Goal: Transaction & Acquisition: Purchase product/service

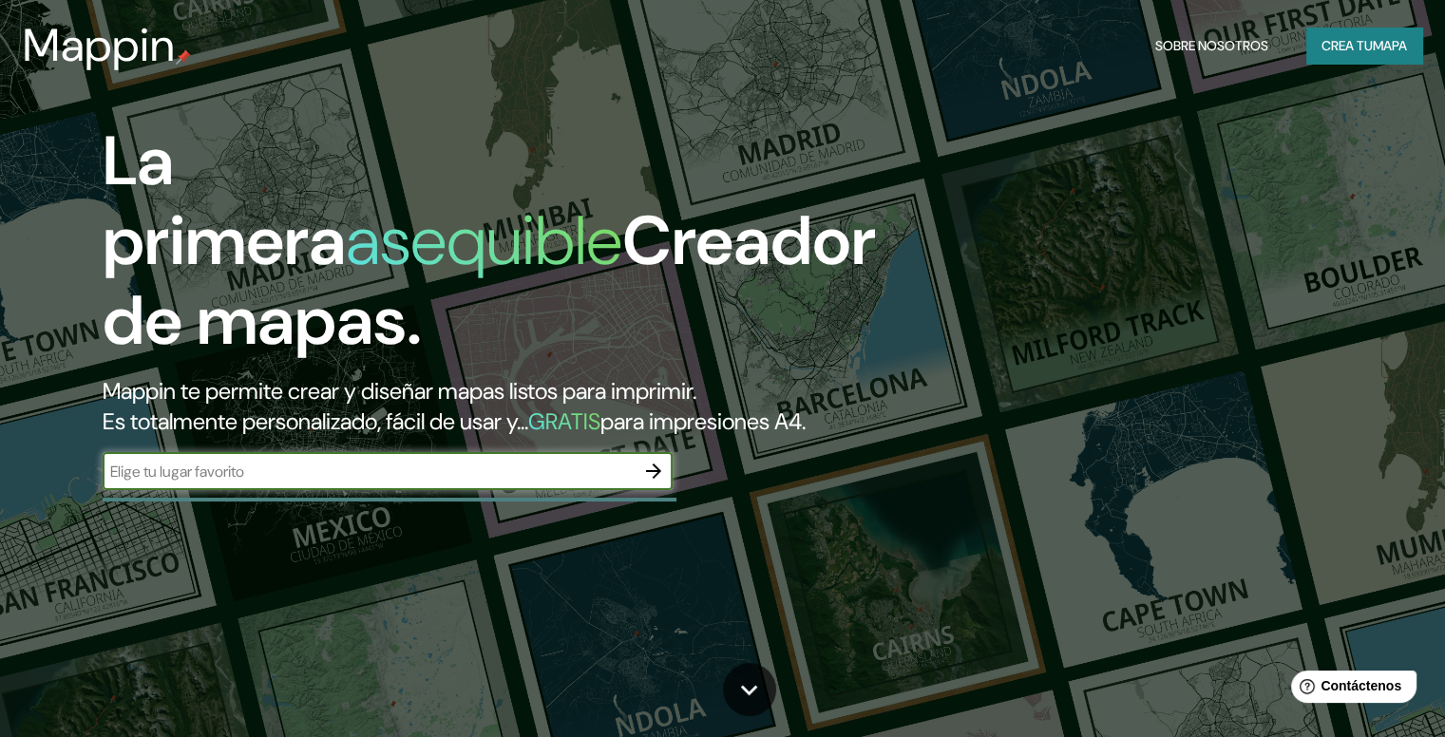
click at [379, 488] on div "​" at bounding box center [388, 471] width 570 height 38
type input "rungue, titil, [GEOGRAPHIC_DATA]"
click at [656, 482] on icon "button" at bounding box center [653, 471] width 23 height 23
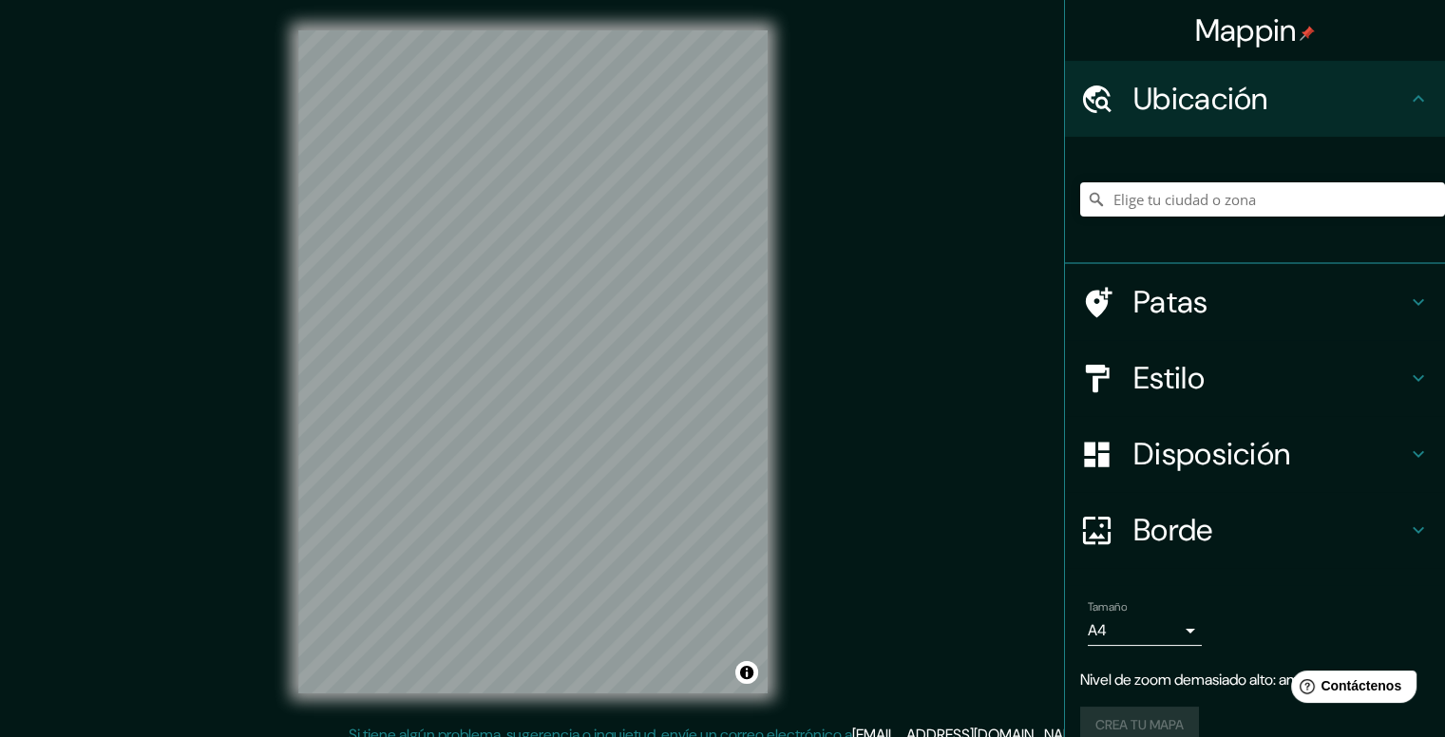
click at [938, 252] on div "Mappin Ubicación Patas Estilo Disposición Borde Elige un borde. Consejo : puede…" at bounding box center [722, 377] width 1445 height 754
click at [1187, 637] on body "Mappin Ubicación Patas Estilo Disposición Borde Elige un borde. Consejo : puede…" at bounding box center [722, 368] width 1445 height 737
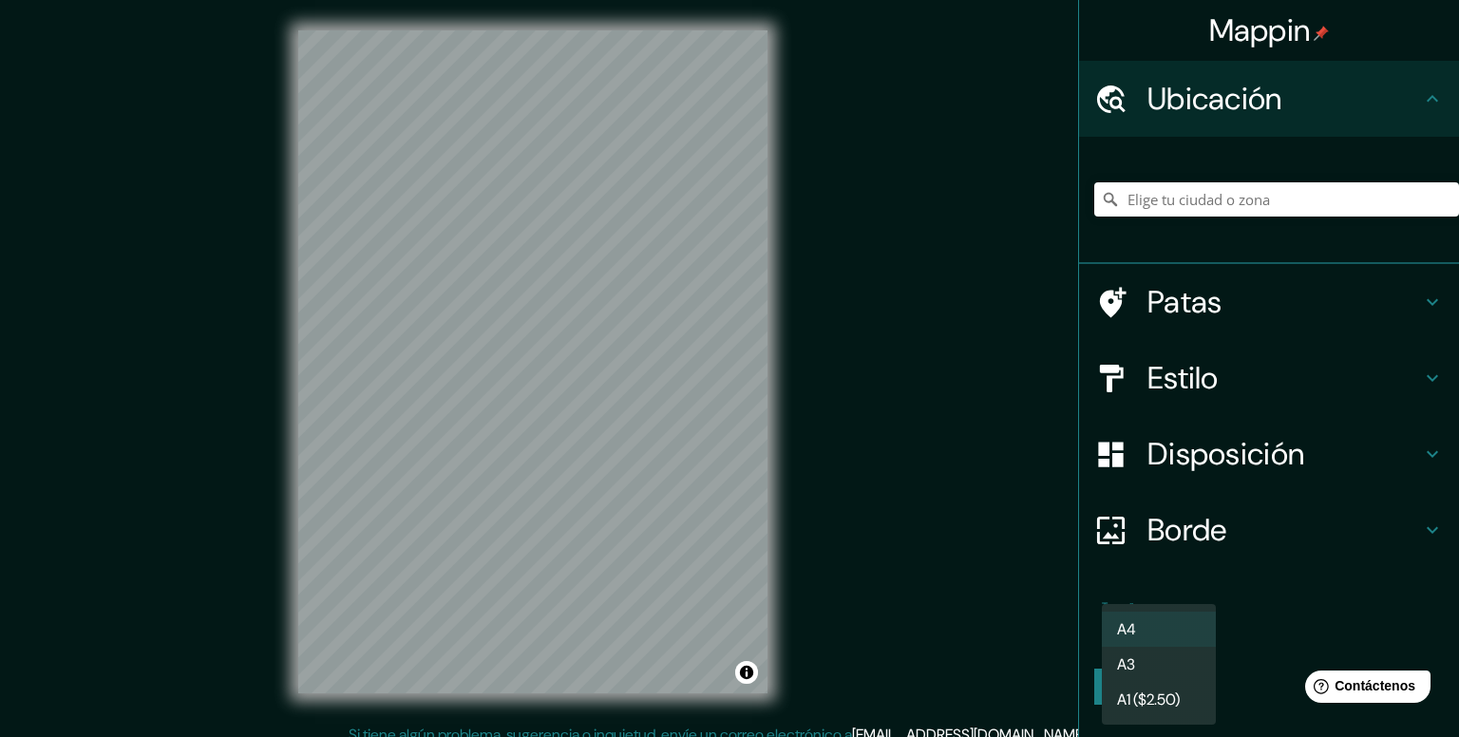
click at [1178, 670] on li "A3" at bounding box center [1159, 664] width 114 height 35
type input "a4"
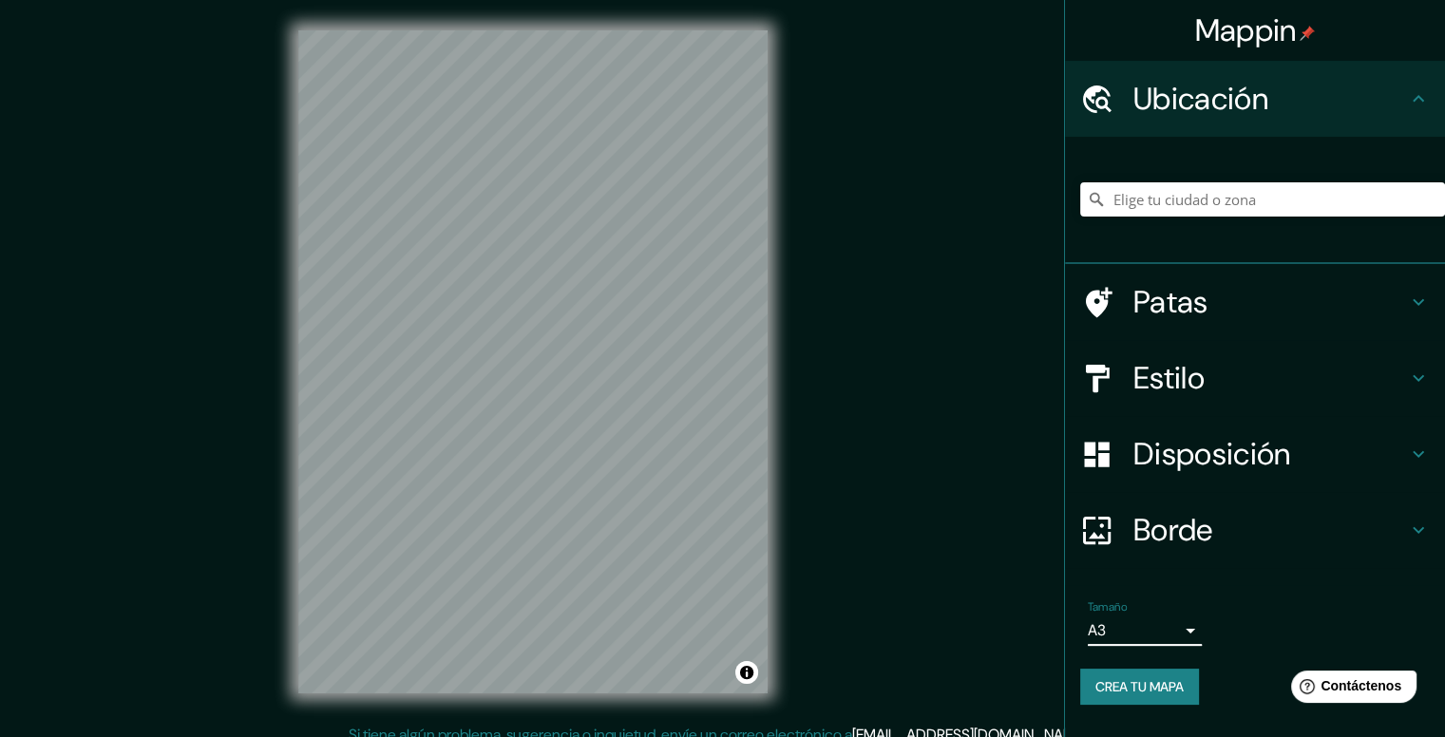
click at [1347, 378] on h4 "Estilo" at bounding box center [1270, 378] width 274 height 38
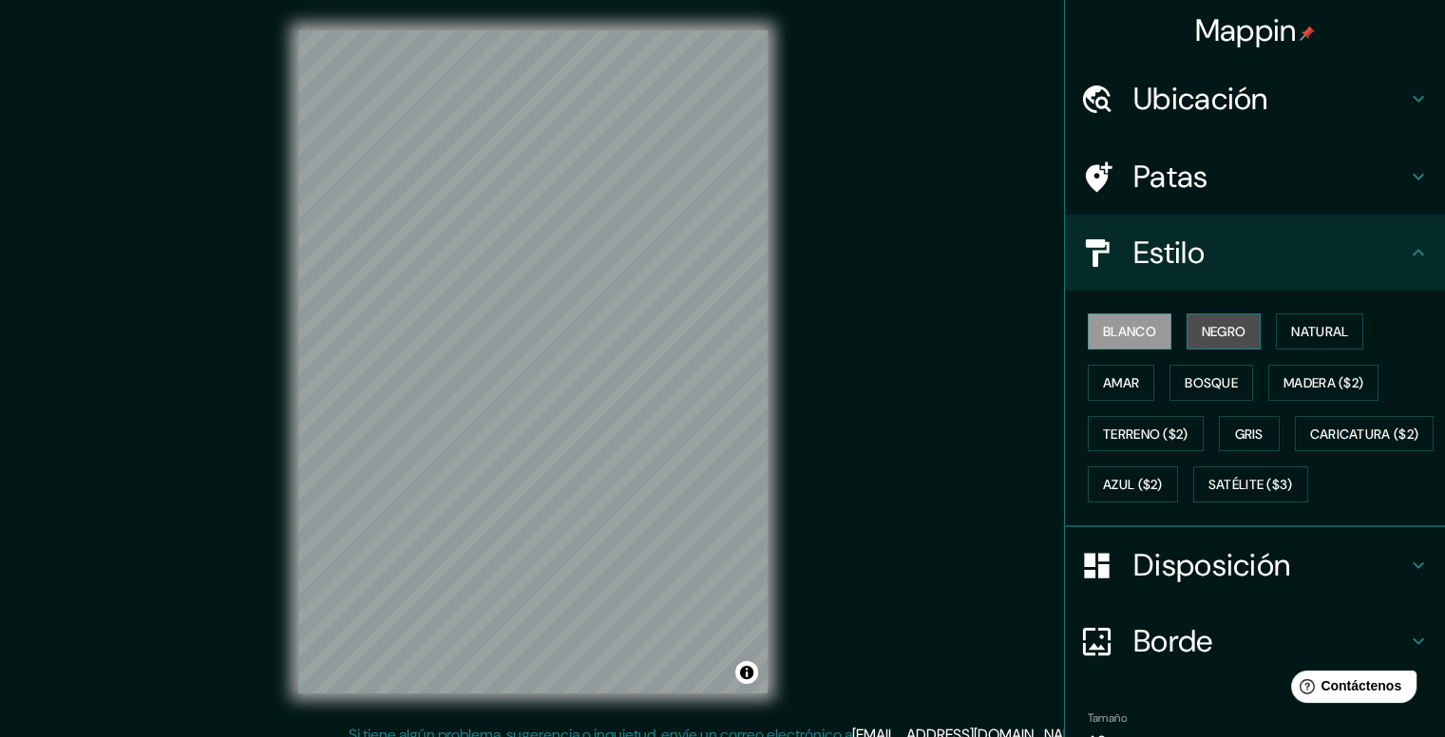
click at [1232, 341] on font "Negro" at bounding box center [1223, 331] width 45 height 25
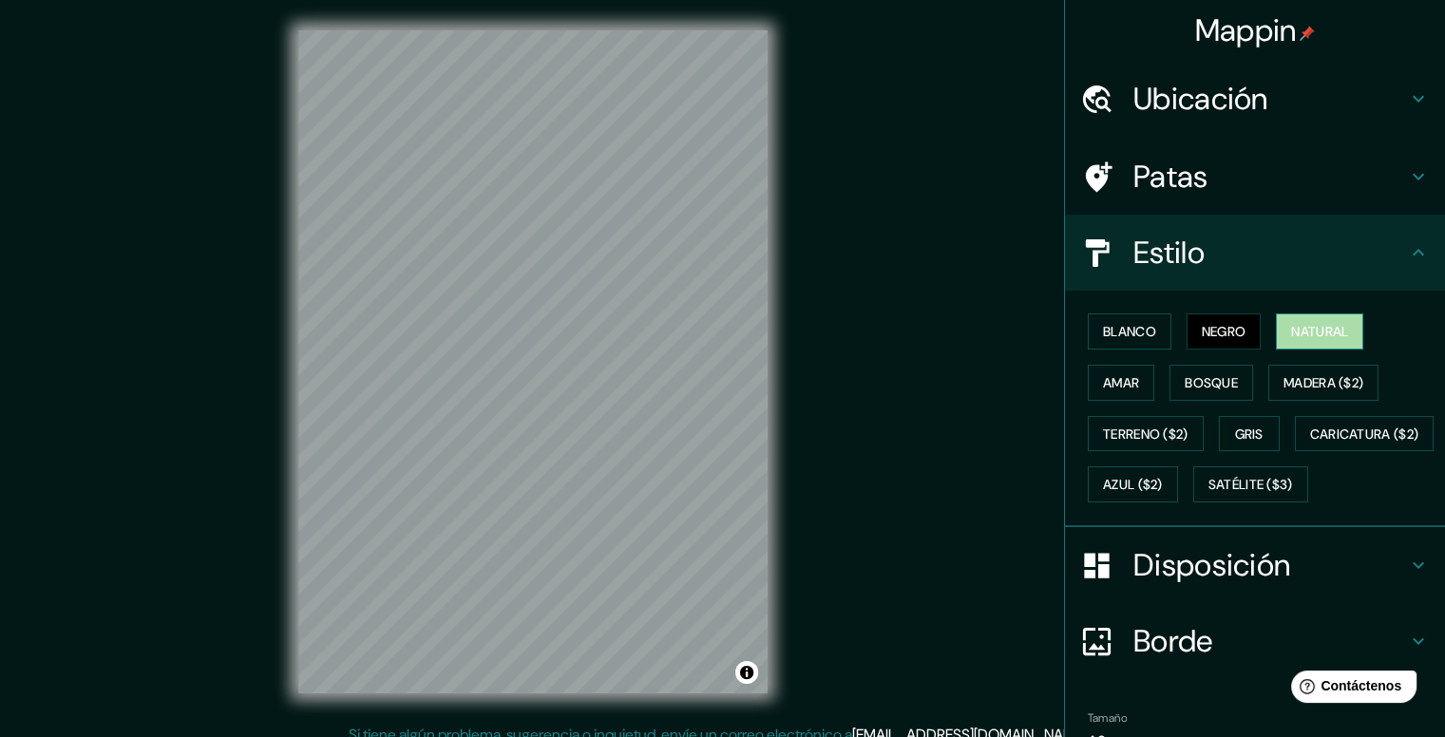
click at [1292, 331] on font "Natural" at bounding box center [1319, 331] width 57 height 17
click at [1137, 377] on button "Amar" at bounding box center [1120, 383] width 66 height 36
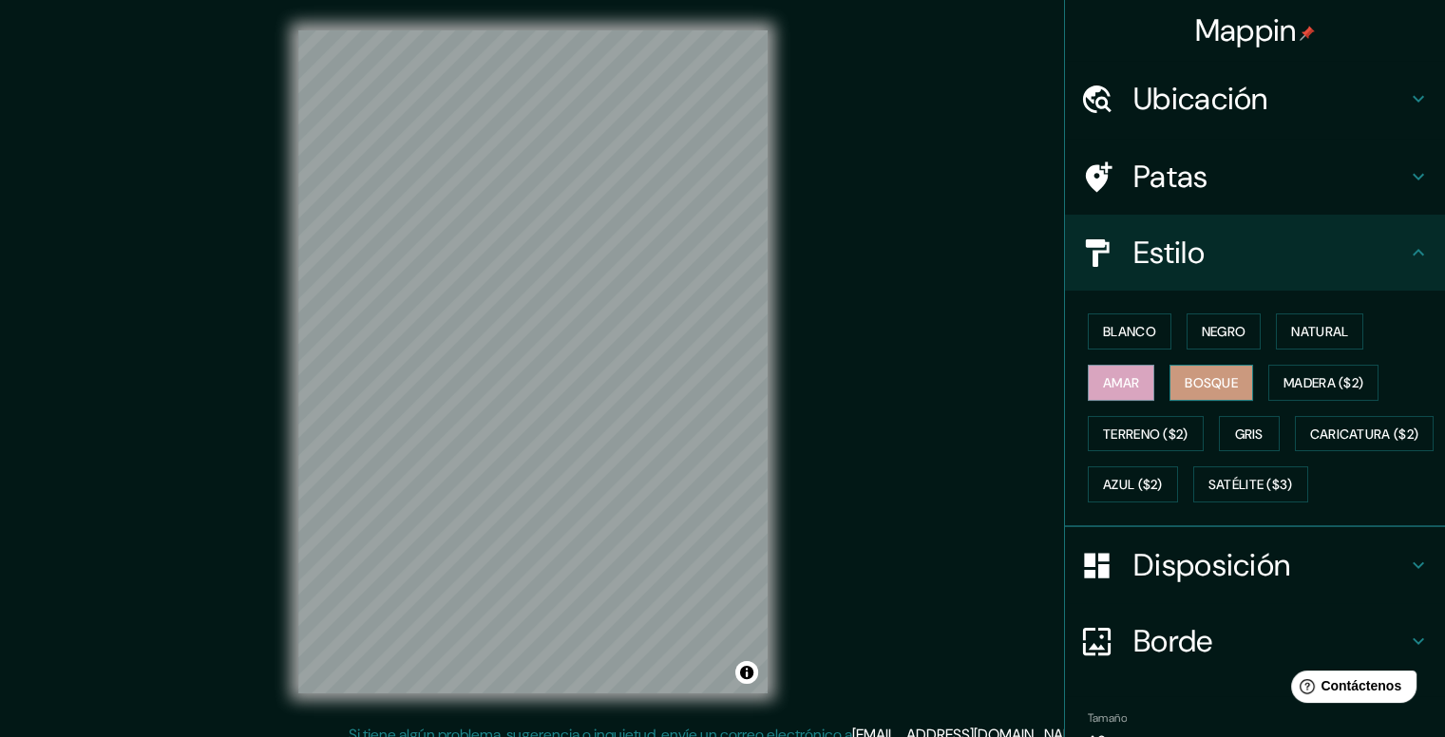
click at [1187, 377] on font "Bosque" at bounding box center [1210, 382] width 53 height 17
click at [1292, 383] on font "Madera ($2)" at bounding box center [1323, 382] width 80 height 17
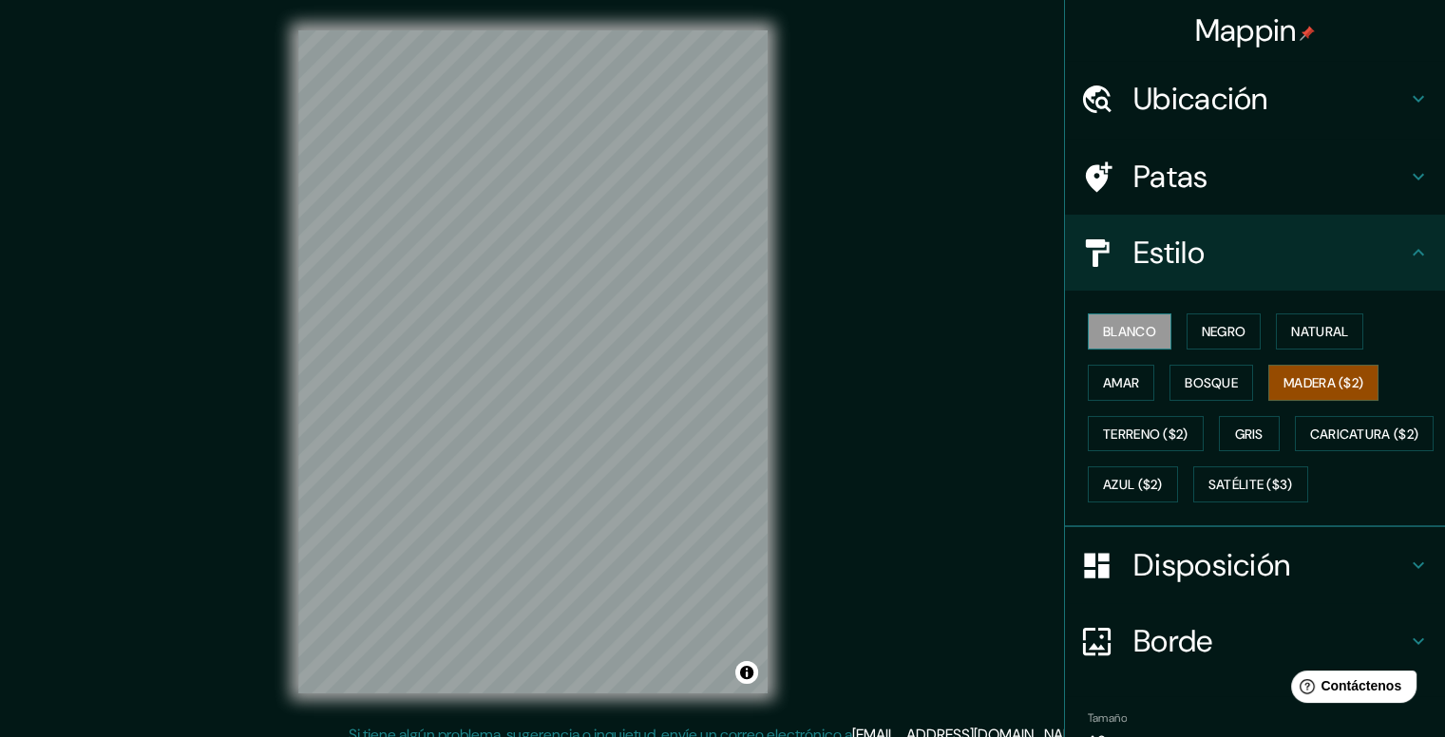
click at [1146, 332] on button "Blanco" at bounding box center [1129, 331] width 84 height 36
click at [1208, 494] on font "Satélite ($3)" at bounding box center [1250, 485] width 85 height 17
click at [1132, 326] on font "Blanco" at bounding box center [1129, 331] width 53 height 17
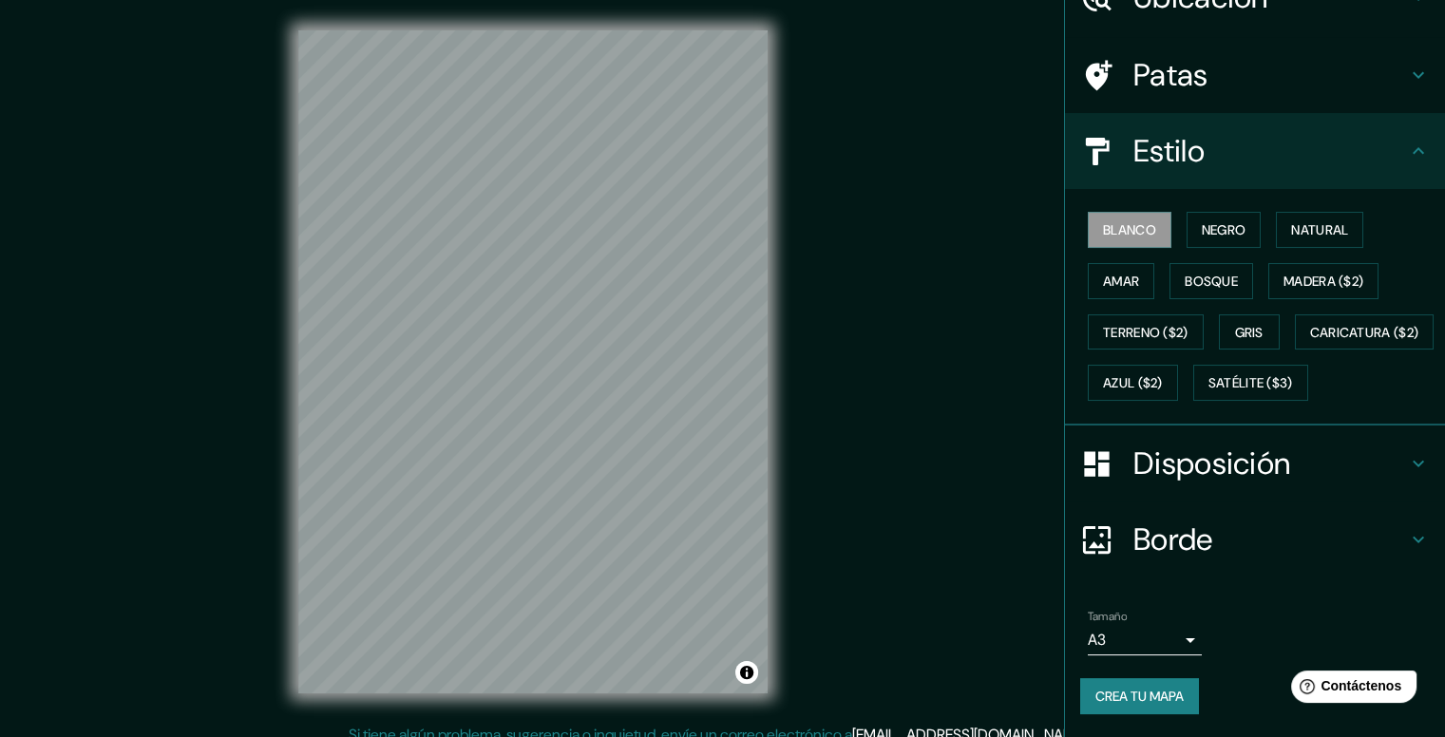
scroll to position [148, 0]
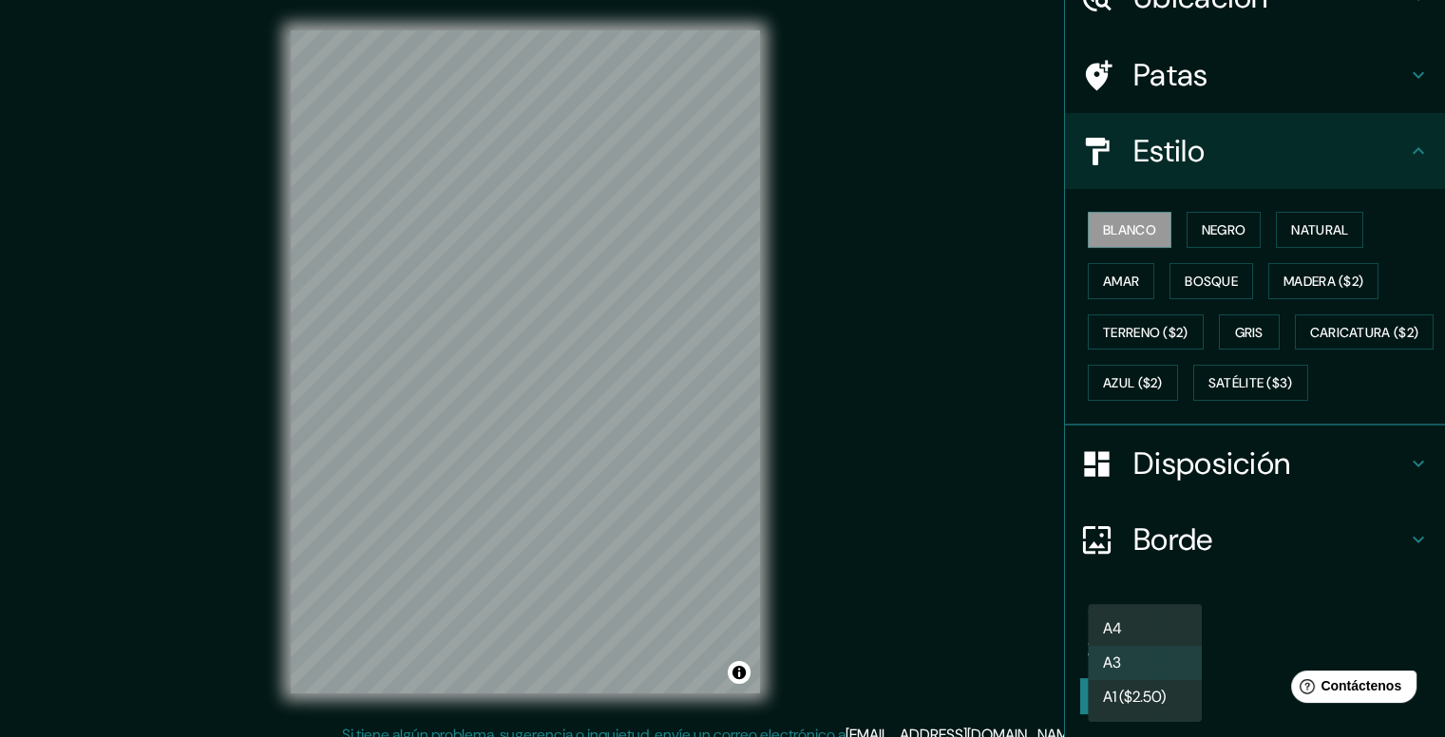
click at [1168, 637] on body "Mappin Ubicación Patas Estilo Blanco Negro Natural [PERSON_NAME] ($2) Terreno (…" at bounding box center [722, 368] width 1445 height 737
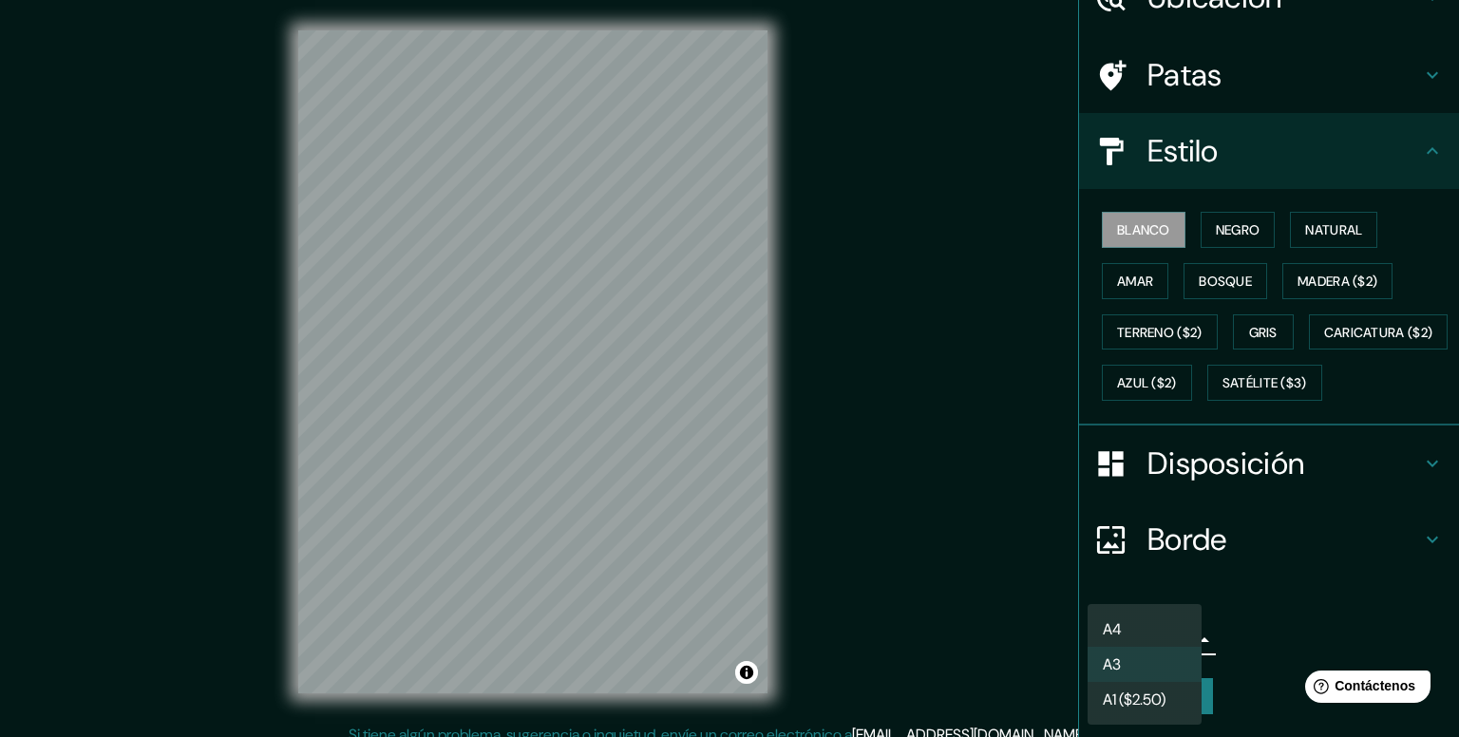
click at [1172, 669] on li "A3" at bounding box center [1144, 664] width 114 height 35
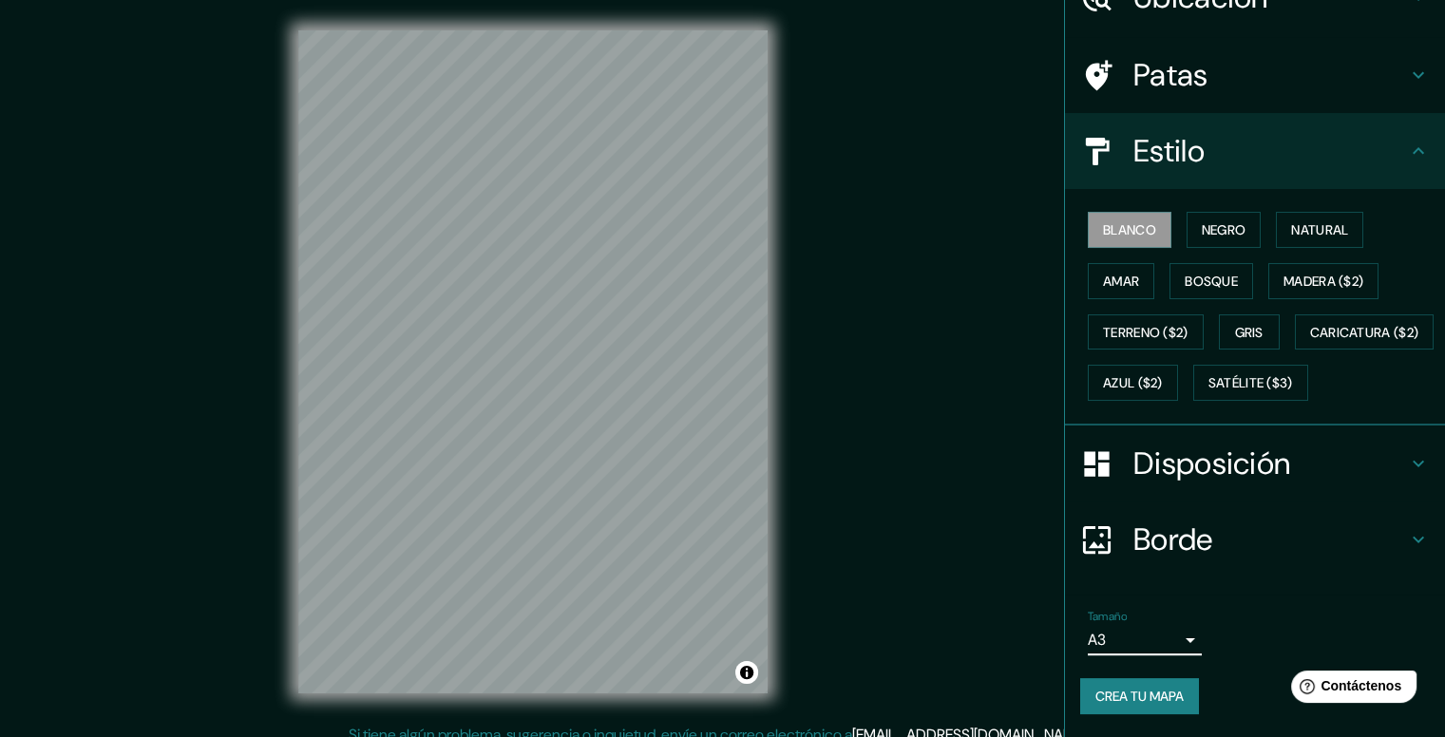
click at [1256, 472] on font "Disposición" at bounding box center [1211, 464] width 157 height 40
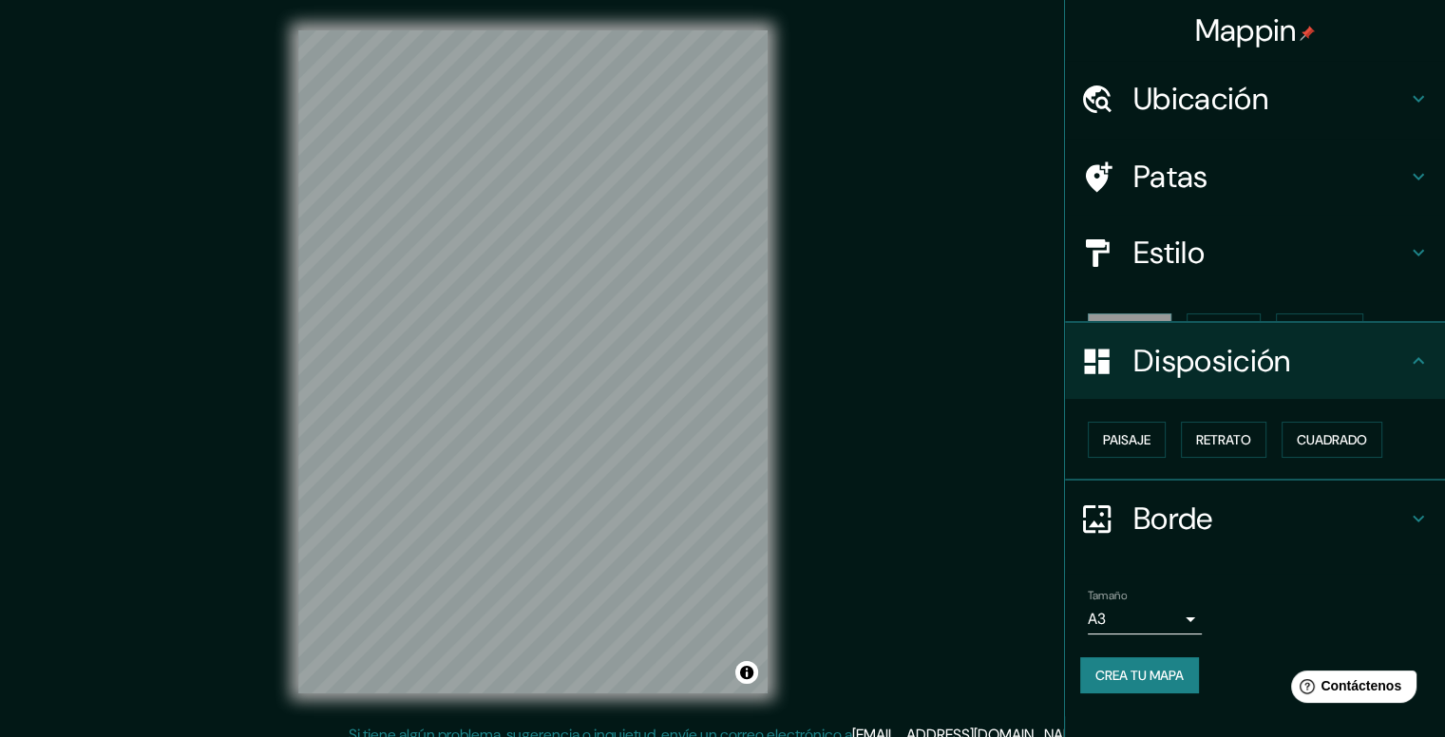
scroll to position [0, 0]
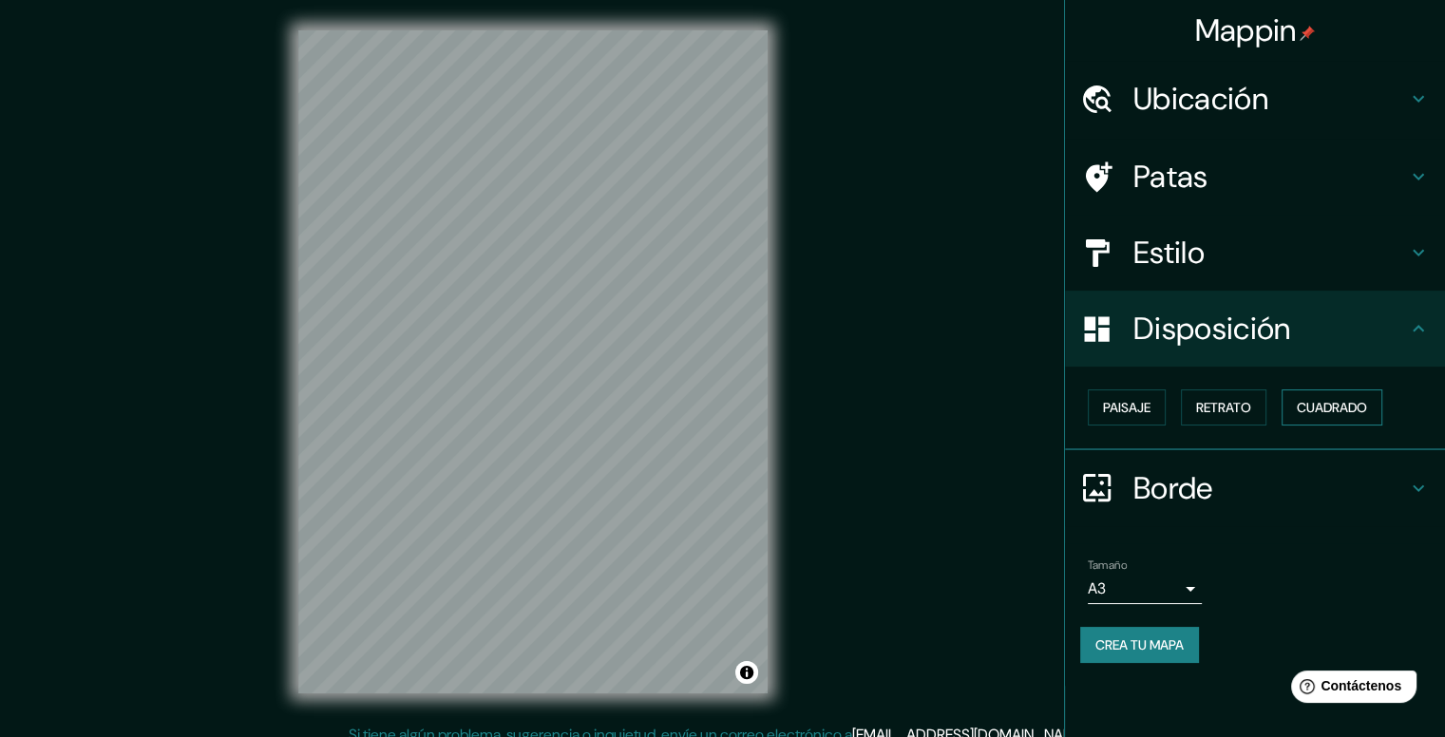
click at [1325, 412] on font "Cuadrado" at bounding box center [1331, 407] width 70 height 17
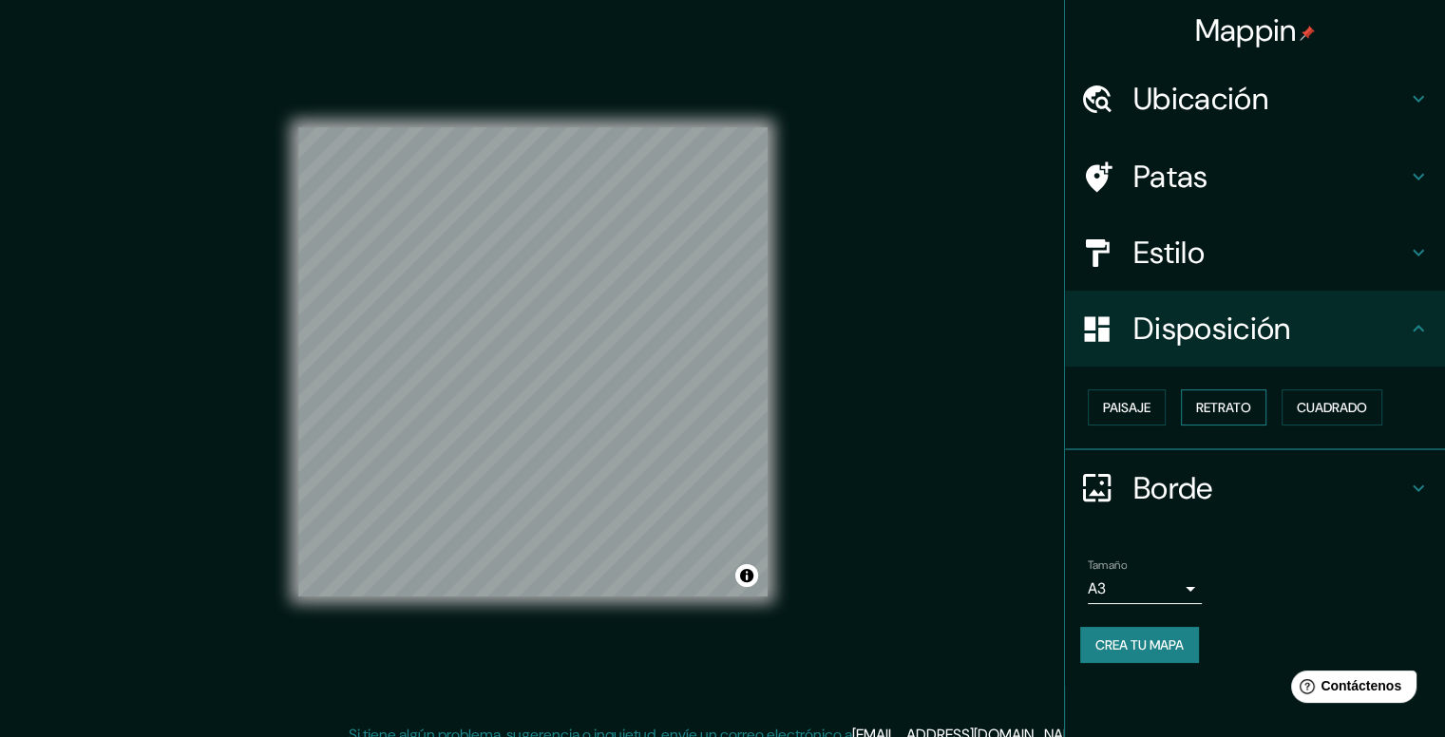
click at [1248, 409] on font "Retrato" at bounding box center [1223, 407] width 55 height 17
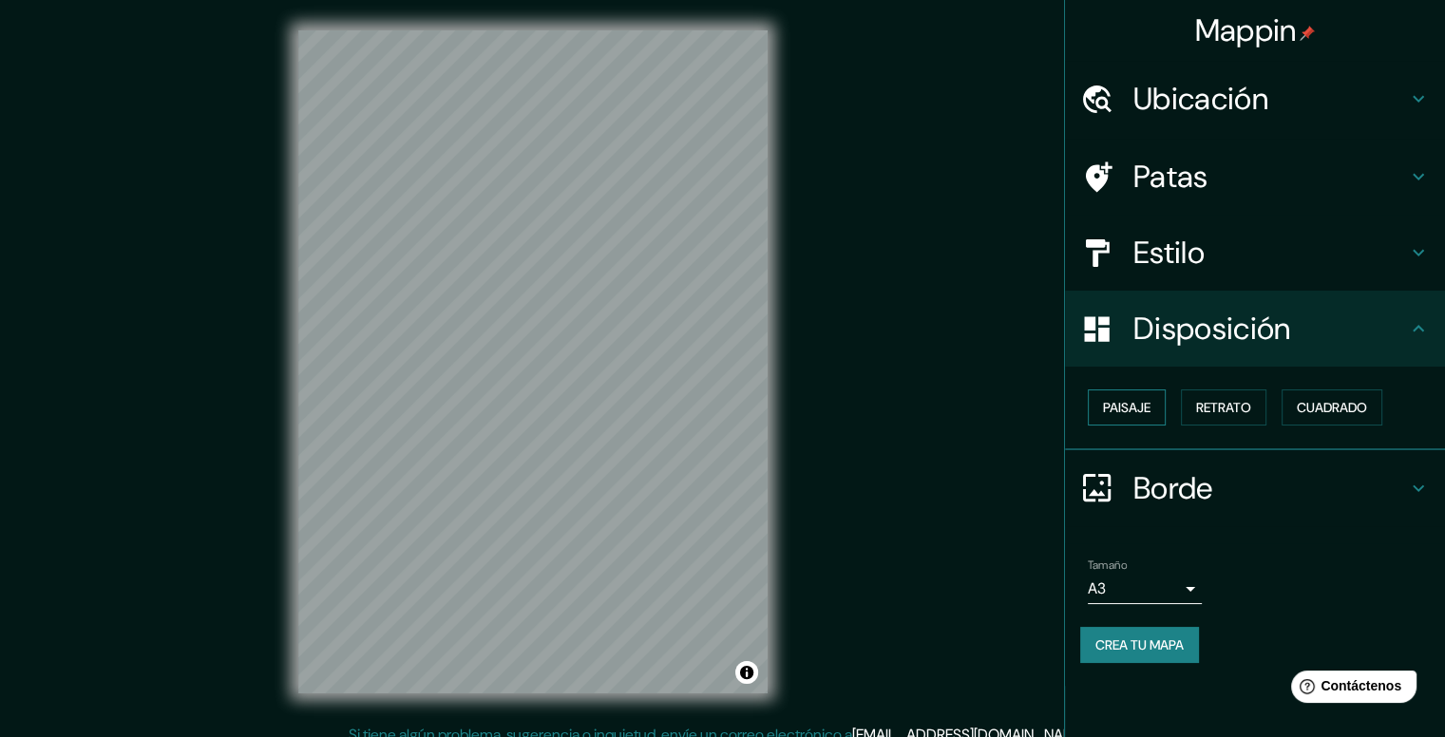
click at [1136, 401] on font "Paisaje" at bounding box center [1126, 407] width 47 height 17
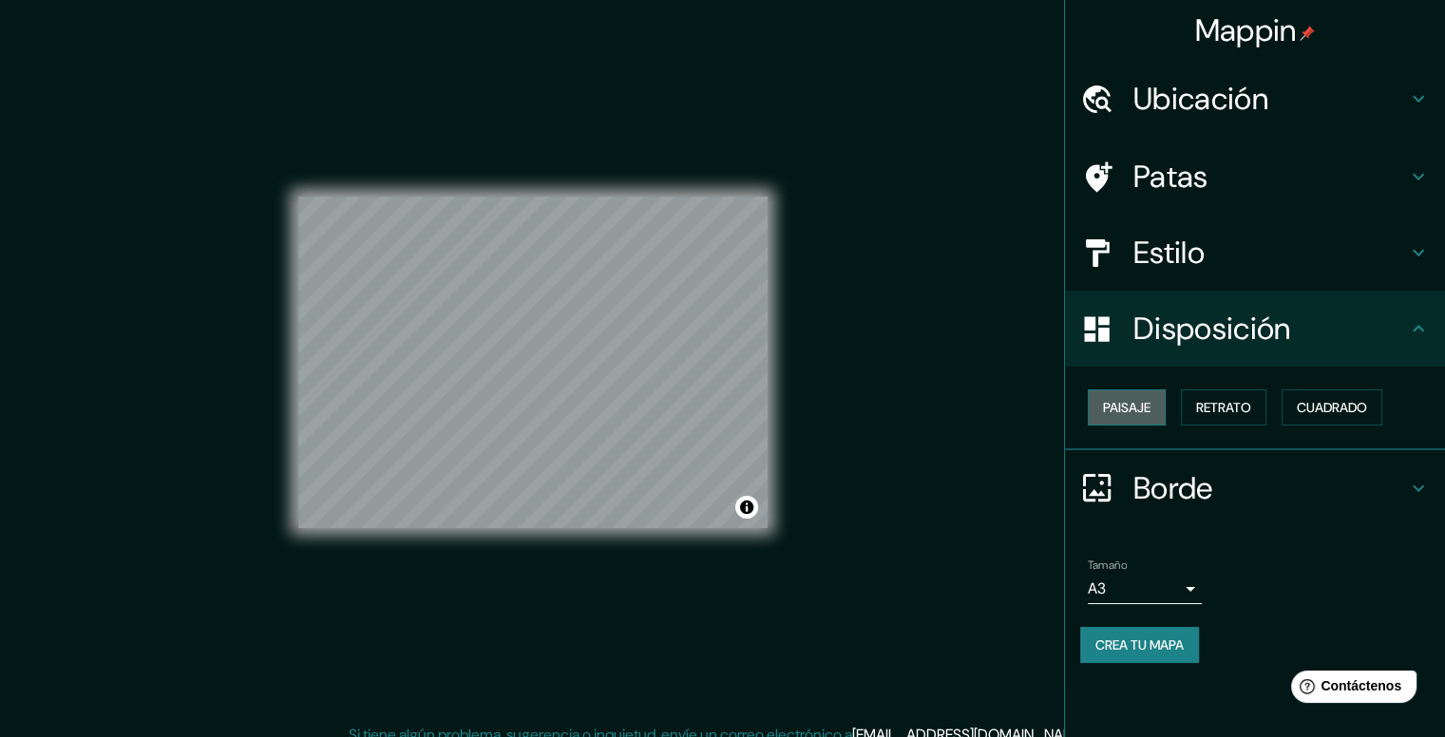
click at [1136, 401] on font "Paisaje" at bounding box center [1126, 407] width 47 height 17
click at [1201, 409] on font "Retrato" at bounding box center [1223, 407] width 55 height 17
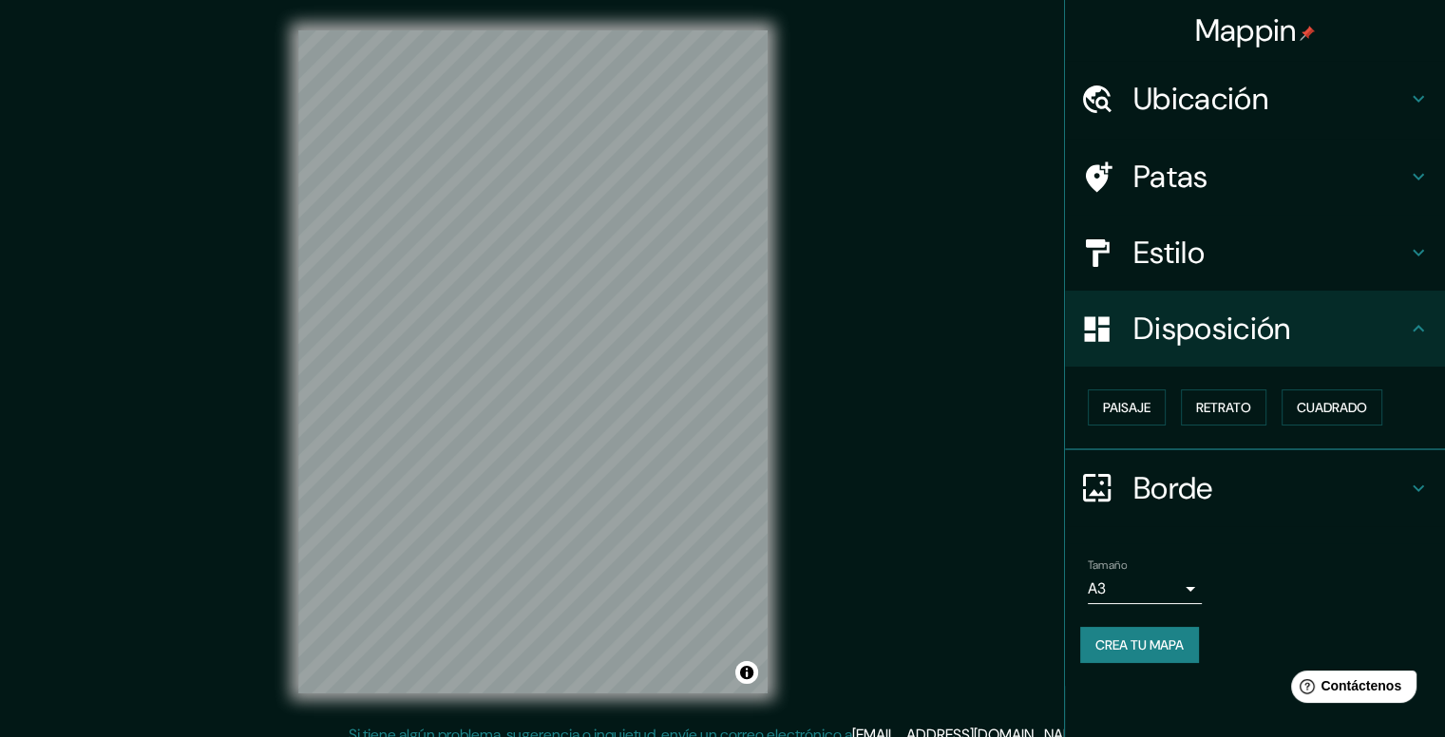
click at [1347, 164] on h4 "Patas" at bounding box center [1270, 177] width 274 height 38
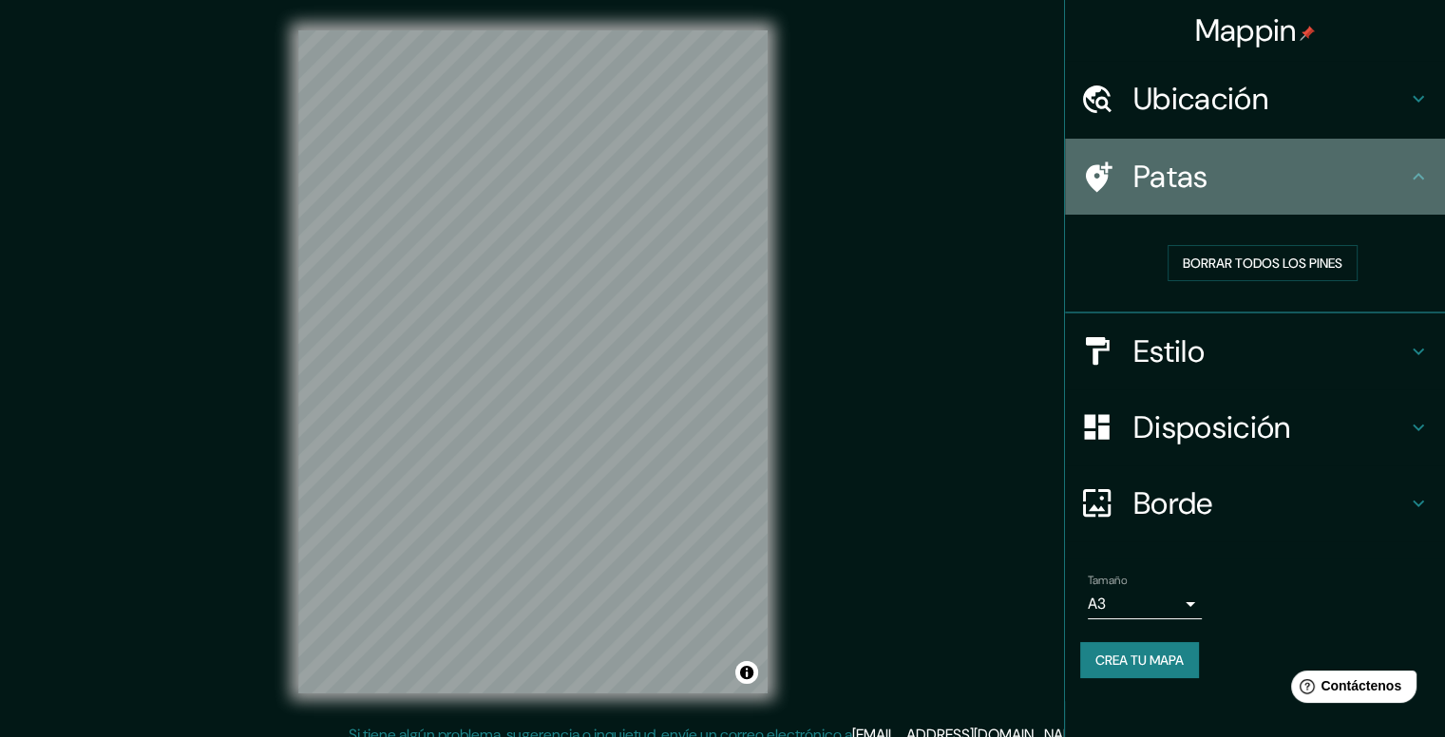
click at [1347, 164] on h4 "Patas" at bounding box center [1270, 177] width 274 height 38
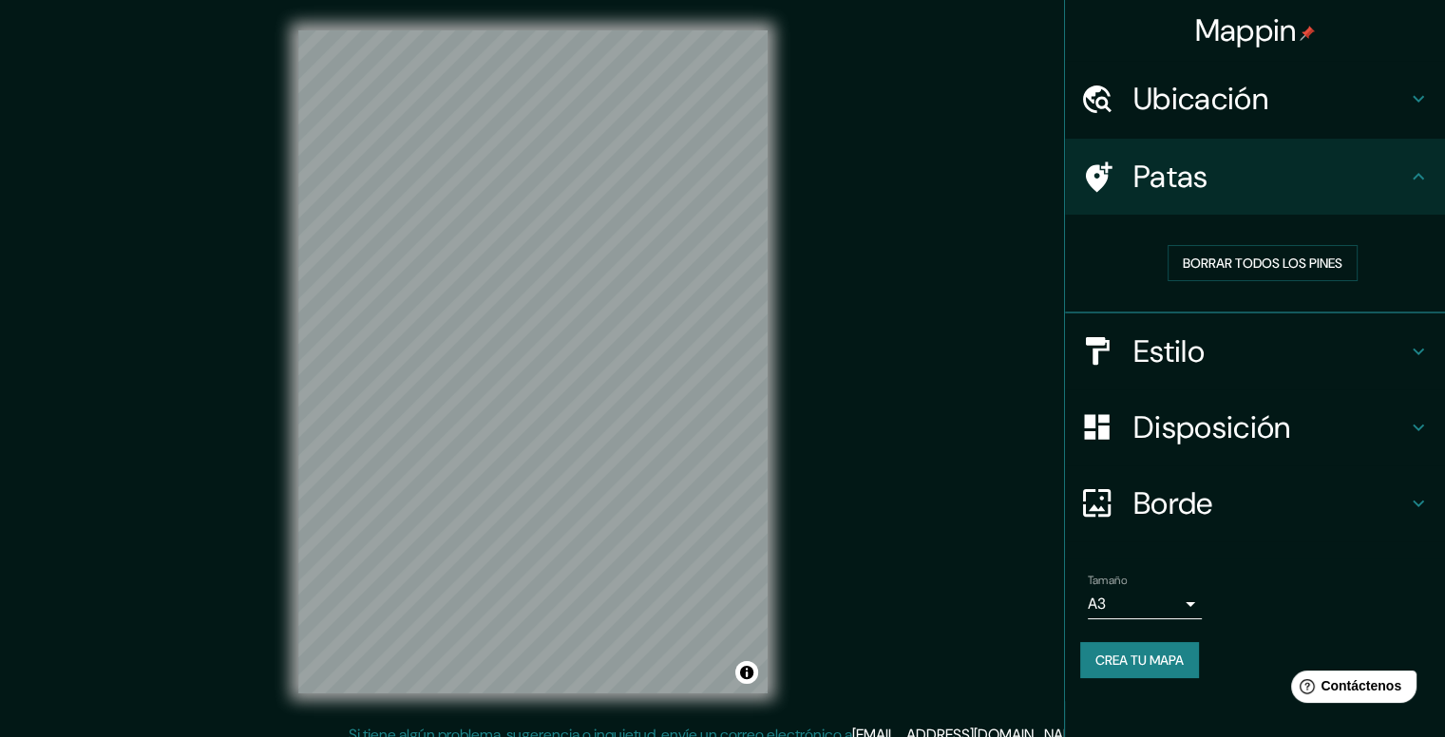
click at [779, 327] on div "© Mapbox © OpenStreetMap Improve this map" at bounding box center [533, 362] width 530 height 724
click at [880, 566] on div "Mappin Ubicación Patas Borrar todos los pines Estilo Disposición Borde Elige un…" at bounding box center [722, 377] width 1445 height 754
